Goal: Task Accomplishment & Management: Manage account settings

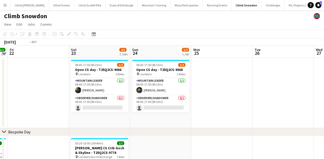
drag, startPoint x: 213, startPoint y: 83, endPoint x: 41, endPoint y: 80, distance: 172.1
click at [7, 77] on app-calendar-viewport "Tue 19 1/1 1 Job Wed 20 Thu 21 1/1 1 Job Fri 22 Sat 23 2/3 2 Jobs Sun 24 1/2 1 …" at bounding box center [162, 145] width 324 height 199
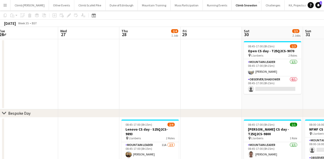
scroll to position [60, 0]
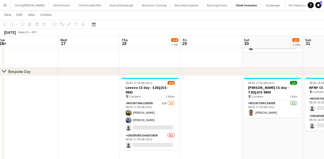
drag, startPoint x: 139, startPoint y: 68, endPoint x: 106, endPoint y: 68, distance: 33.3
click at [91, 69] on div "chevron-right Bespoke Day chevron-right Out of Hours Sun 24 1/2 1 Job Mon 25 Tu…" at bounding box center [162, 72] width 324 height 224
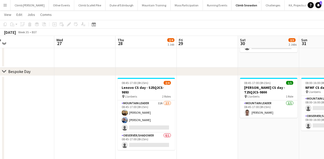
drag, startPoint x: 196, startPoint y: 62, endPoint x: 107, endPoint y: 67, distance: 89.7
click at [76, 66] on app-calendar-viewport "Sun 24 1/2 1 Job Mon 25 Tue 26 Wed 27 Thu 28 2/4 1 Job Fri 29 Sat 30 2/3 2 Jobs…" at bounding box center [162, 72] width 324 height 224
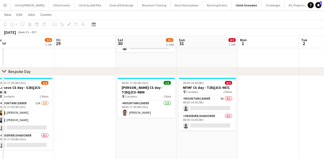
scroll to position [0, 127]
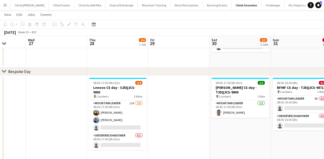
drag, startPoint x: 87, startPoint y: 104, endPoint x: 175, endPoint y: 106, distance: 87.8
click at [175, 106] on app-calendar-viewport "Sun 24 1/2 1 Job Mon 25 Tue 26 Wed 27 Thu 28 2/4 1 Job Fri 29 Sat 30 2/3 2 Jobs…" at bounding box center [162, 72] width 324 height 224
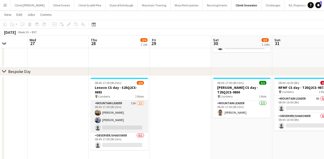
click at [123, 109] on app-card-role "Mountain Leader 11A [DATE] 08:45-17:00 (8h15m) [PERSON_NAME] [PERSON_NAME] sing…" at bounding box center [119, 116] width 57 height 32
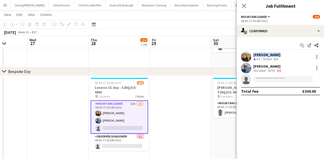
drag, startPoint x: 281, startPoint y: 54, endPoint x: 253, endPoint y: 56, distance: 27.4
click at [253, 56] on div "[PERSON_NAME] Crew rating 4.3 78.5km 6/6" at bounding box center [280, 57] width 87 height 10
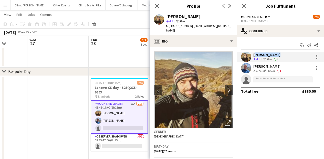
copy div "[PERSON_NAME]"
drag, startPoint x: 190, startPoint y: 26, endPoint x: 169, endPoint y: 26, distance: 21.8
click at [169, 26] on div "t. [PHONE_NUMBER] | [EMAIL_ADDRESS][DOMAIN_NAME]" at bounding box center [199, 28] width 67 height 9
copy span "[PHONE_NUMBER]"
click at [251, 67] on app-user-avatar at bounding box center [246, 68] width 10 height 10
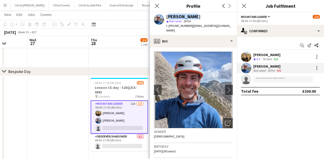
drag, startPoint x: 193, startPoint y: 16, endPoint x: 167, endPoint y: 16, distance: 26.1
click at [167, 16] on div "[PERSON_NAME]" at bounding box center [199, 16] width 67 height 5
copy div "[PERSON_NAME]"
drag, startPoint x: 189, startPoint y: 26, endPoint x: 169, endPoint y: 27, distance: 19.7
click at [169, 27] on span "t. [PHONE_NUMBER]" at bounding box center [179, 26] width 27 height 4
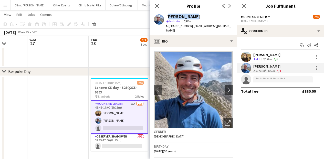
copy span "[PHONE_NUMBER]"
click at [155, 6] on icon "Close pop-in" at bounding box center [156, 5] width 5 height 5
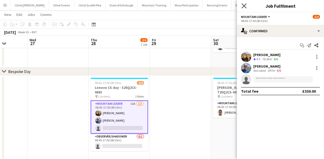
click at [244, 6] on icon "Close pop-in" at bounding box center [243, 5] width 5 height 5
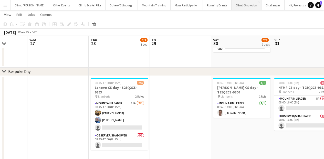
scroll to position [0, 0]
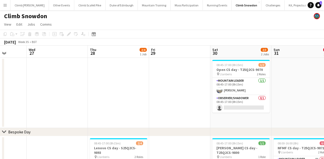
drag, startPoint x: 167, startPoint y: 85, endPoint x: 166, endPoint y: 38, distance: 46.9
click at [166, 38] on app-calendar "Copy Paste Paste Command V Paste with crew Command Shift V Paste linked Job [GE…" at bounding box center [162, 137] width 324 height 215
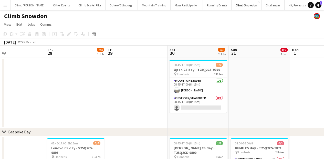
drag, startPoint x: 183, startPoint y: 80, endPoint x: 93, endPoint y: 85, distance: 90.3
click at [91, 86] on app-calendar-viewport "Sun 24 1/2 1 Job Mon 25 Tue 26 Wed 27 Thu 28 2/4 1 Job Fri 29 Sat 30 2/3 2 Jobs…" at bounding box center [162, 145] width 324 height 199
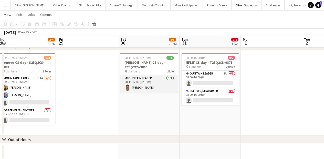
scroll to position [0, 0]
